Goal: Find specific page/section: Find specific page/section

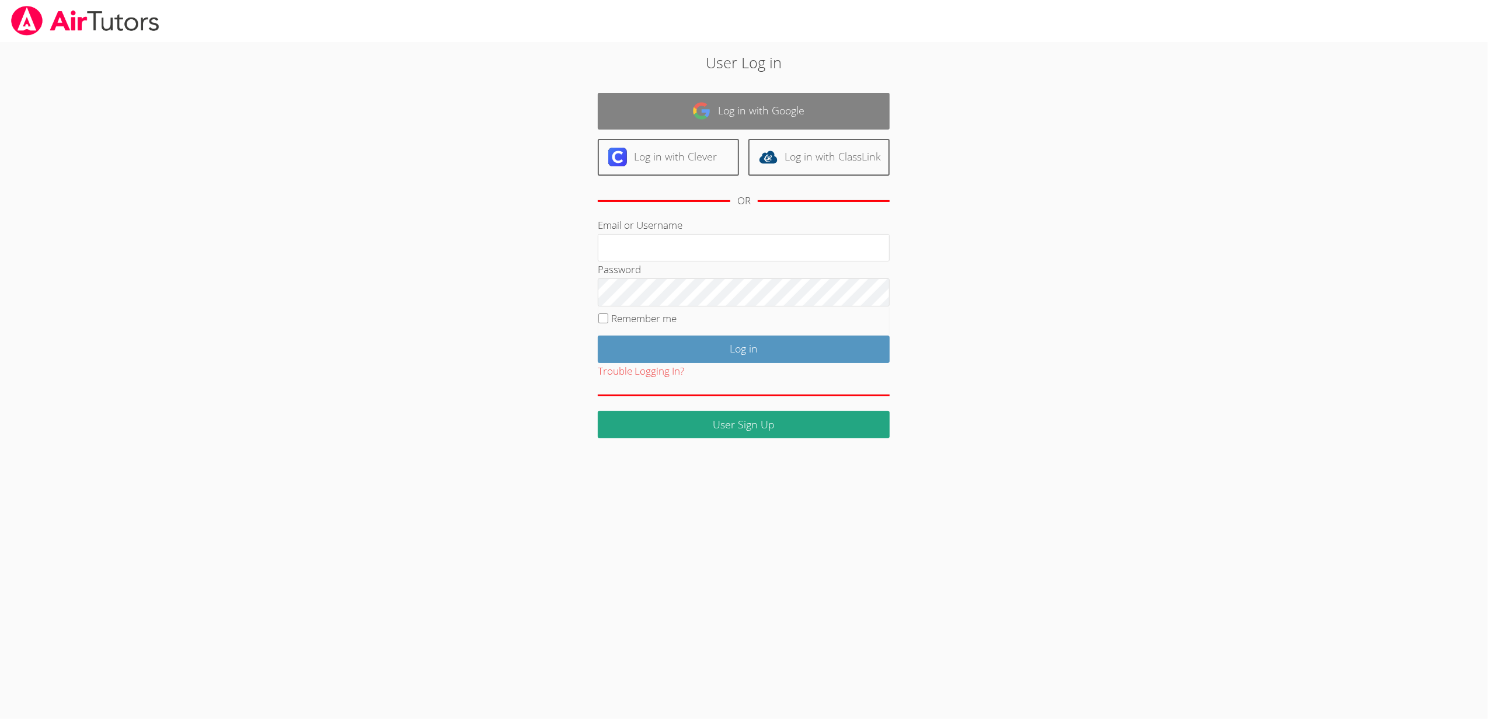
type input "[EMAIL_ADDRESS][DOMAIN_NAME]"
click at [626, 110] on link "Log in with Google" at bounding box center [744, 111] width 292 height 37
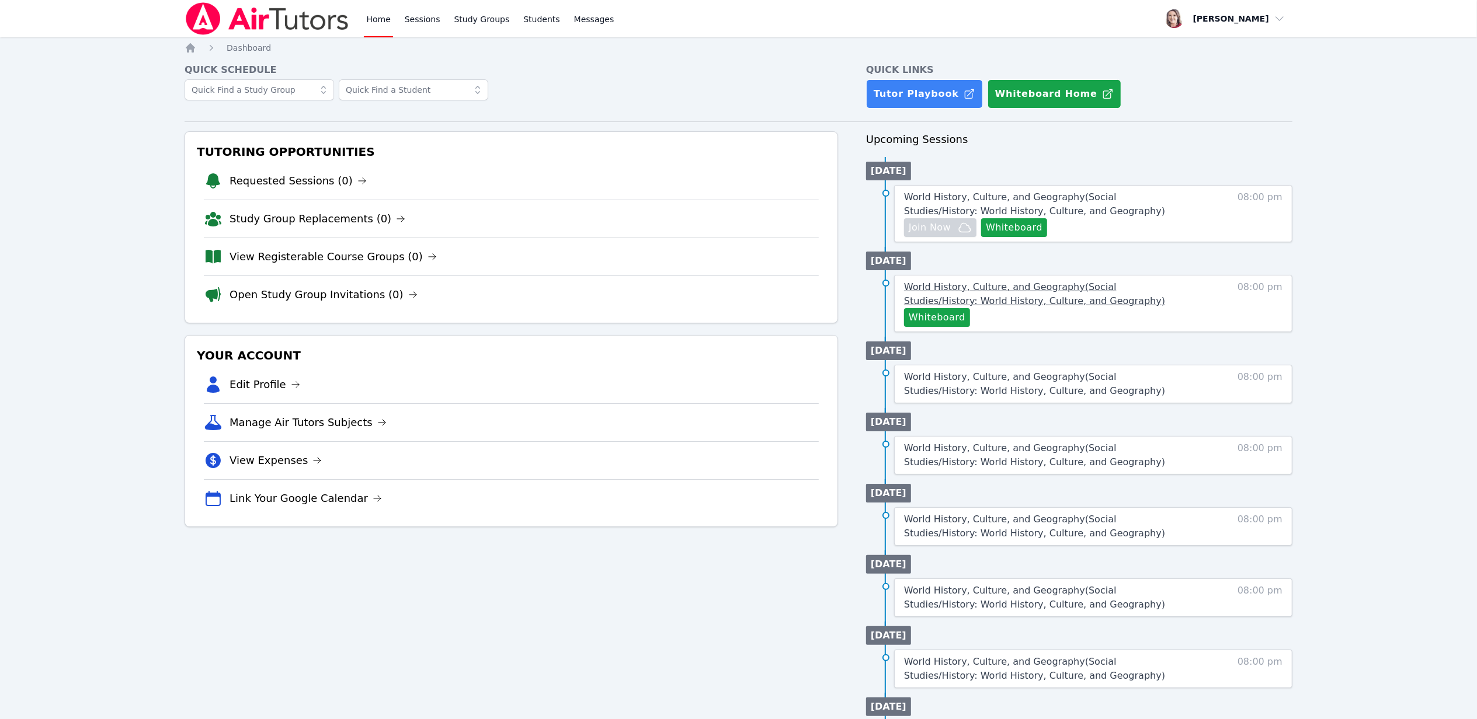
click at [1067, 295] on link "World History, Culture, and Geography ( Social Studies/History: World History, …" at bounding box center [1046, 294] width 284 height 28
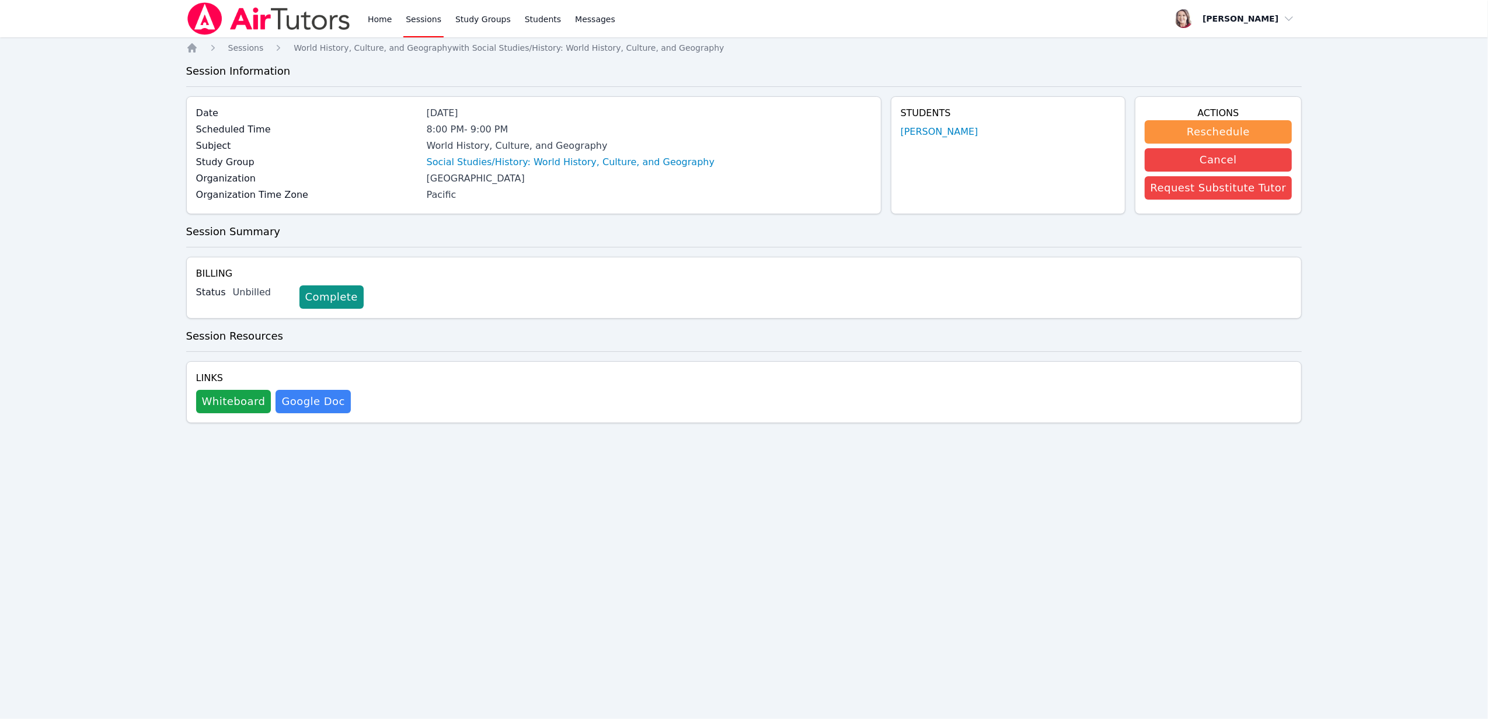
drag, startPoint x: 617, startPoint y: 180, endPoint x: 431, endPoint y: 152, distance: 187.7
click at [431, 152] on div "Date Oct 22, 2025 Scheduled Time 8:00 PM - 9:00 PM Subject World History, Cultu…" at bounding box center [533, 155] width 695 height 118
copy div "World History, Culture, and Geography Study Group Social Studies/History: World…"
click at [962, 127] on link "Luis Sanchez" at bounding box center [940, 132] width 78 height 14
